Goal: Task Accomplishment & Management: Complete application form

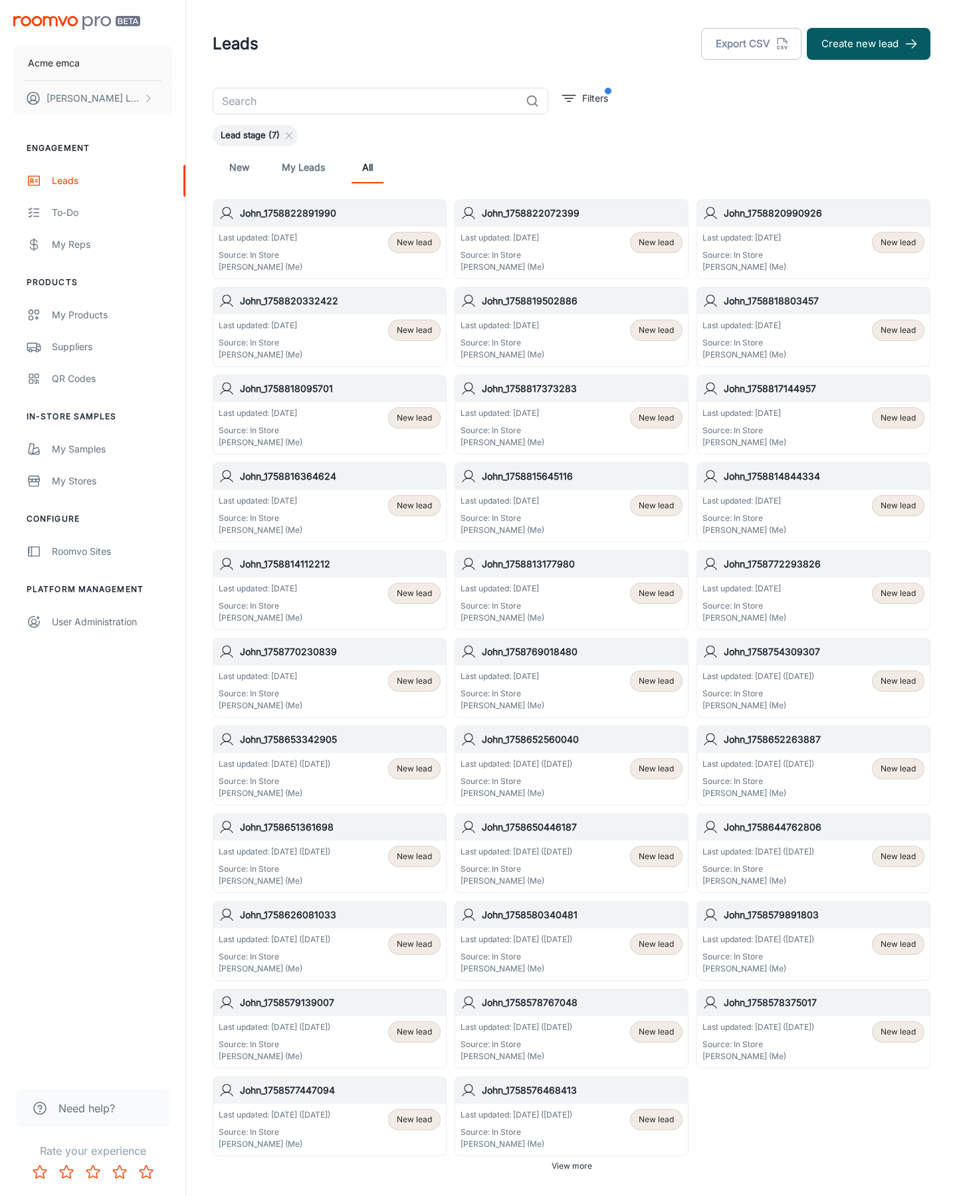
click at [868, 44] on button "Create new lead" at bounding box center [869, 44] width 124 height 32
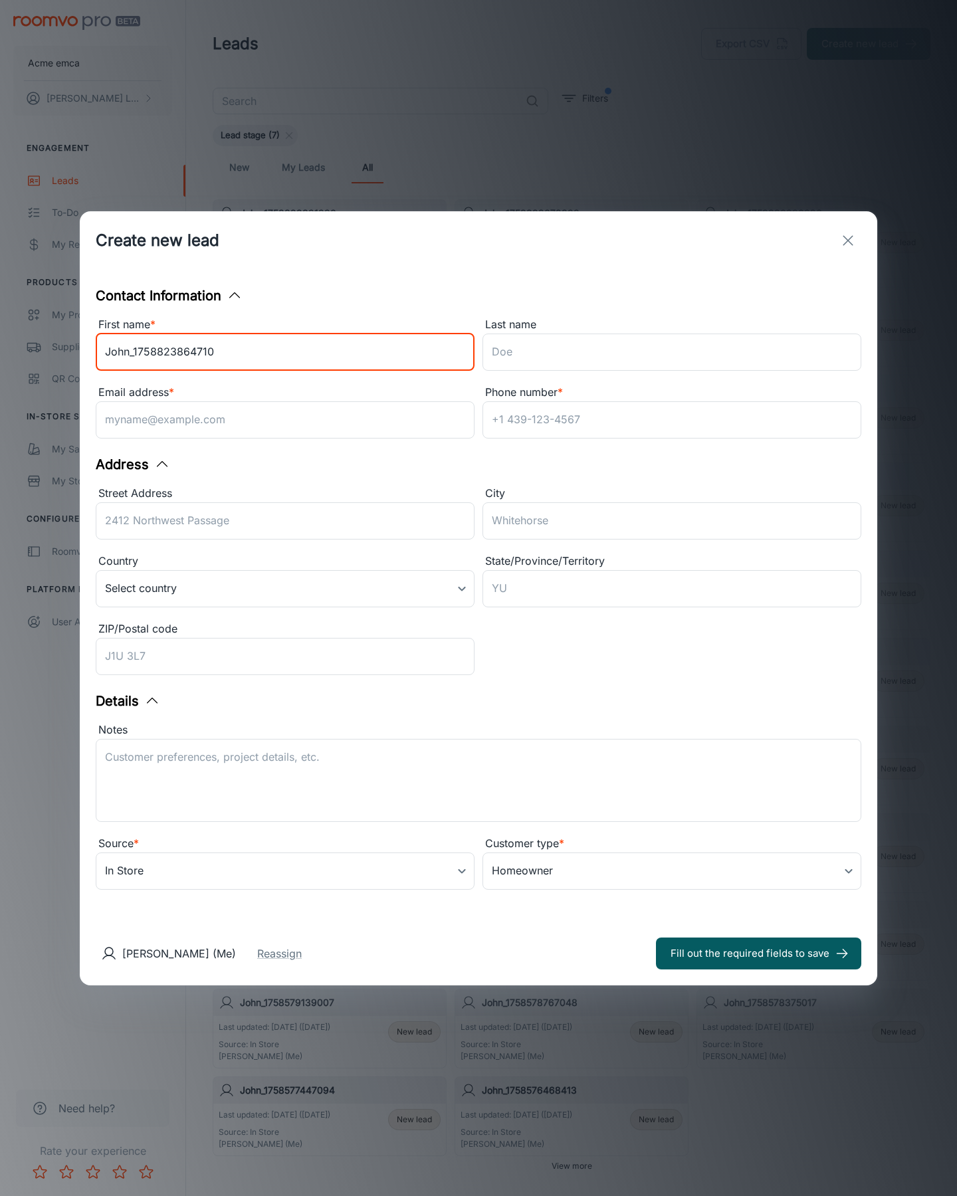
type input "John_1758823864710"
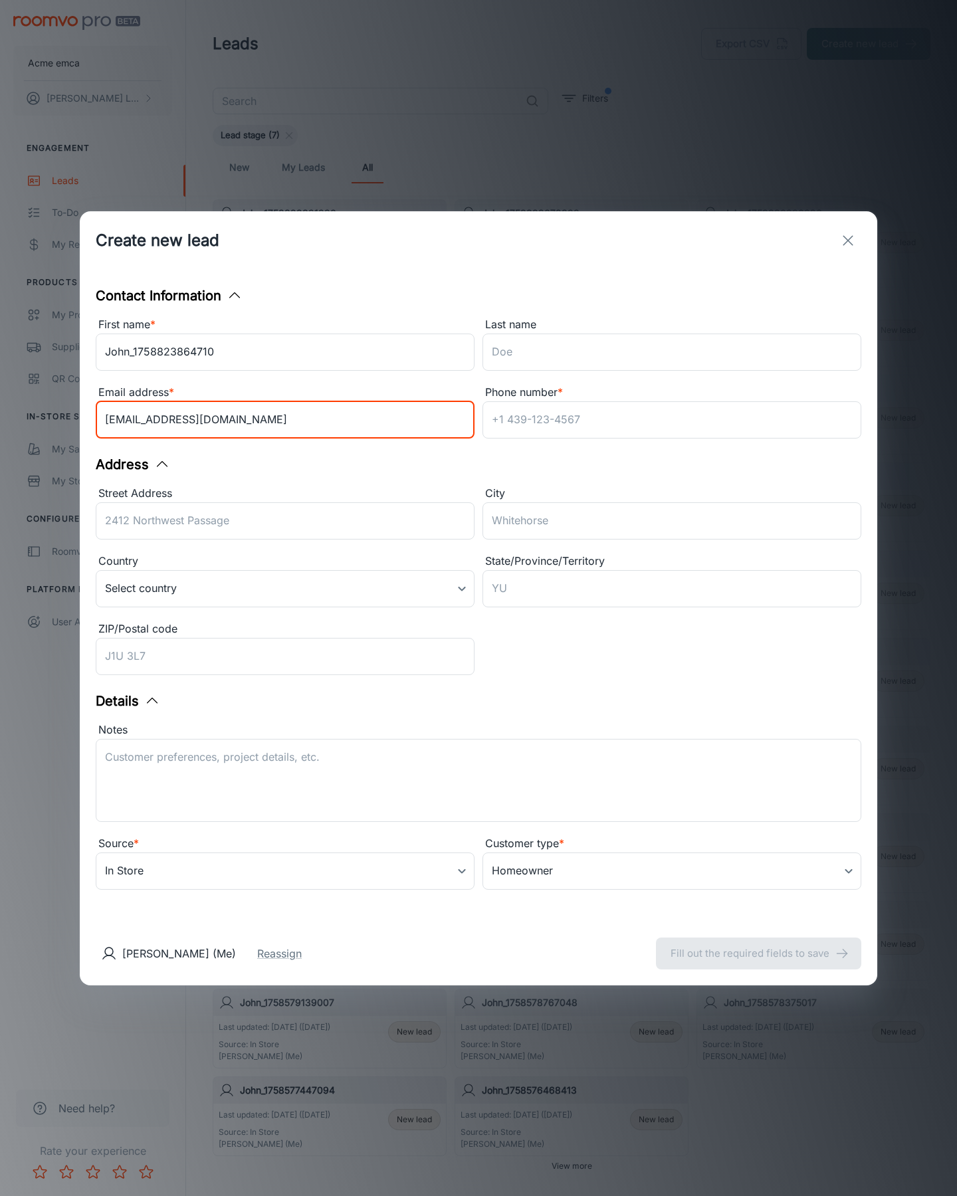
type input "[EMAIL_ADDRESS][DOMAIN_NAME]"
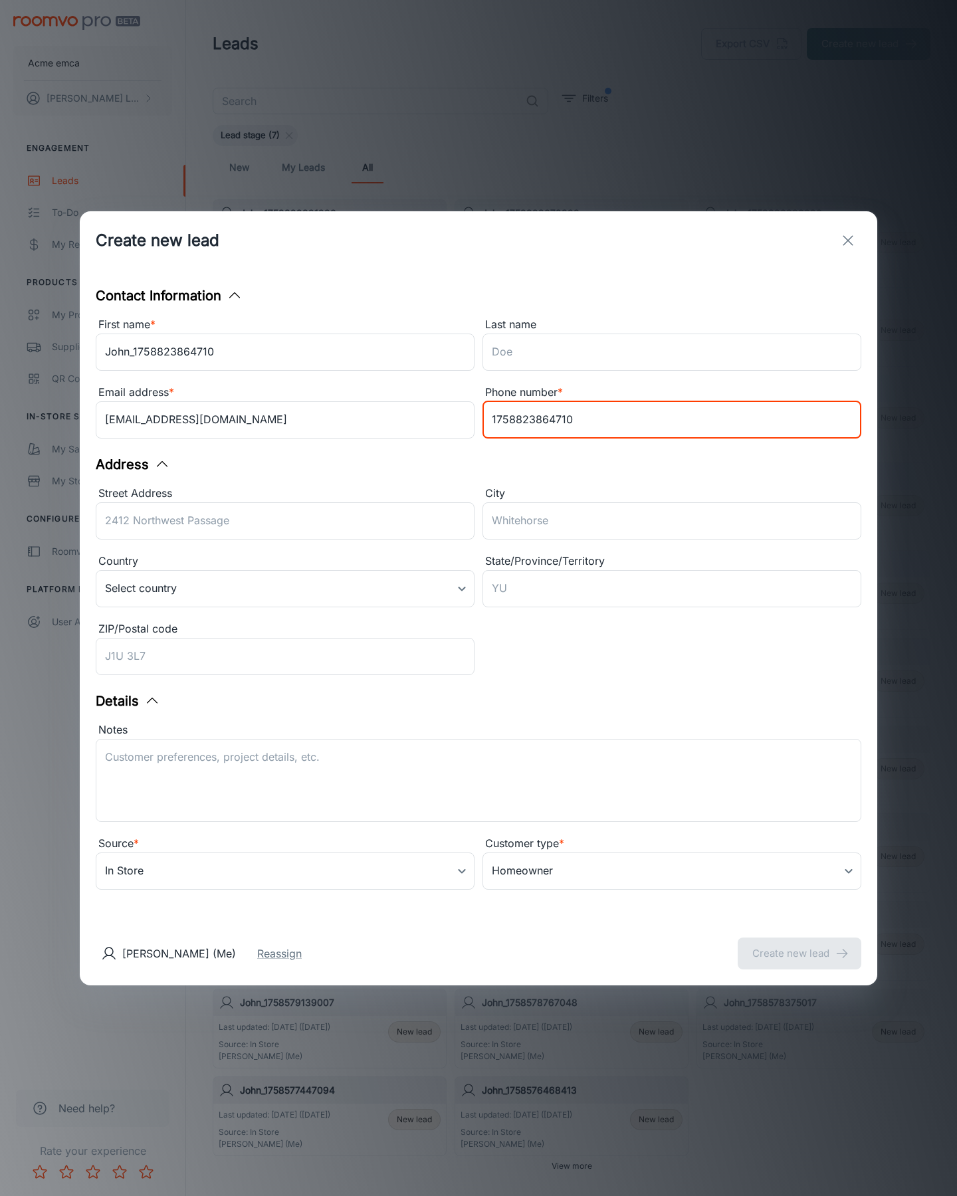
type input "1758823864710"
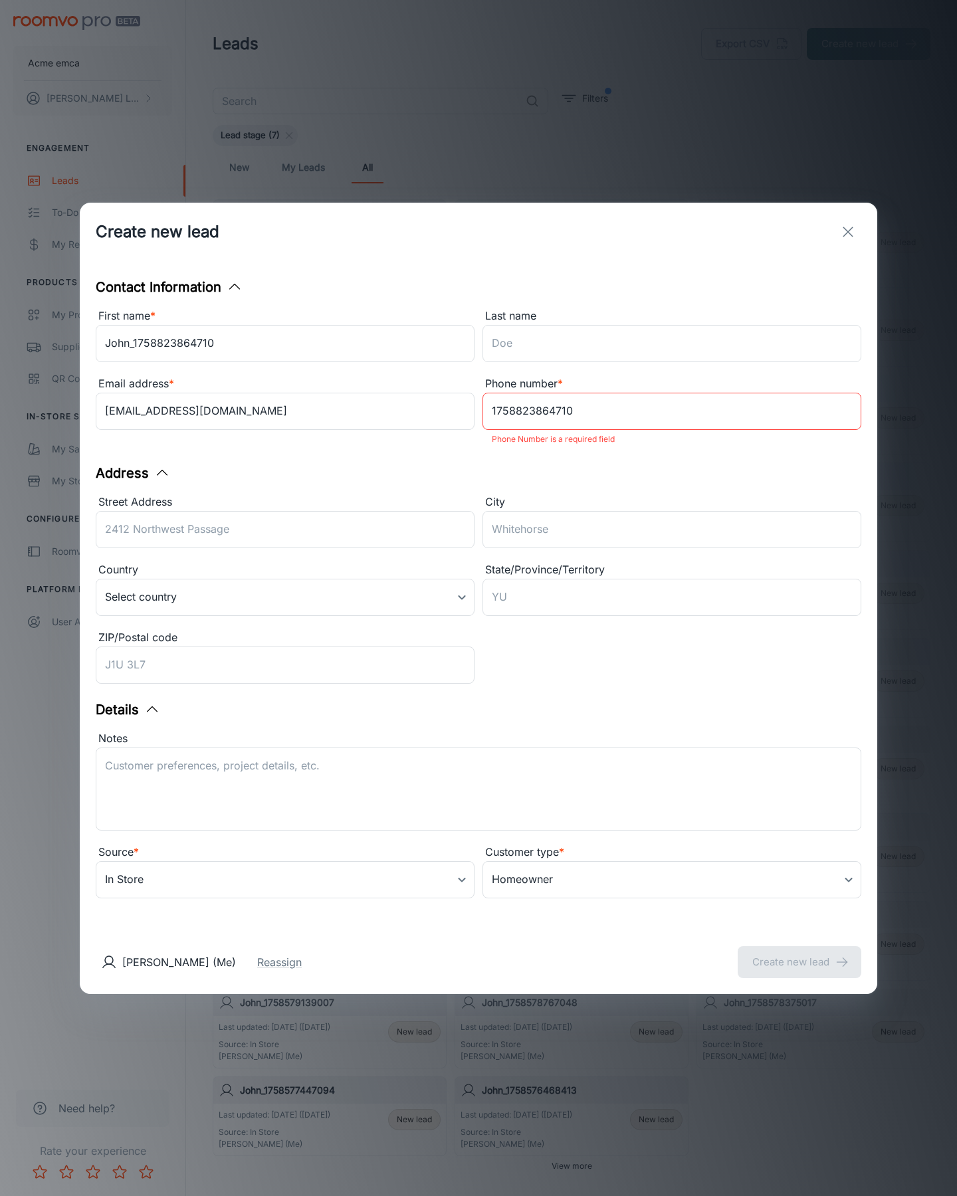
click at [799, 953] on button "Create new lead" at bounding box center [800, 962] width 124 height 32
